Goal: Find specific page/section: Find specific page/section

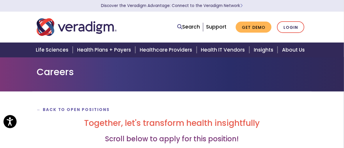
click at [48, 124] on h2 "Together, let's transform health insightfully" at bounding box center [172, 123] width 271 height 10
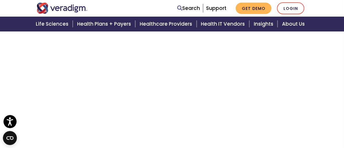
scroll to position [824, 0]
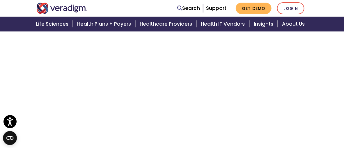
click at [13, 91] on div "← Back to Open Positions Together, let's transform health insightfully Scroll b…" at bounding box center [172, 145] width 344 height 2569
click at [30, 96] on div "← Back to Open Positions Together, let's transform health insightfully Scroll b…" at bounding box center [172, 110] width 344 height 2569
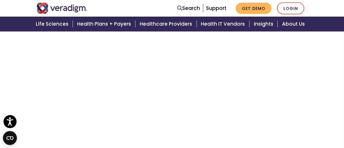
scroll to position [1416, 0]
